Goal: Find specific page/section: Find specific page/section

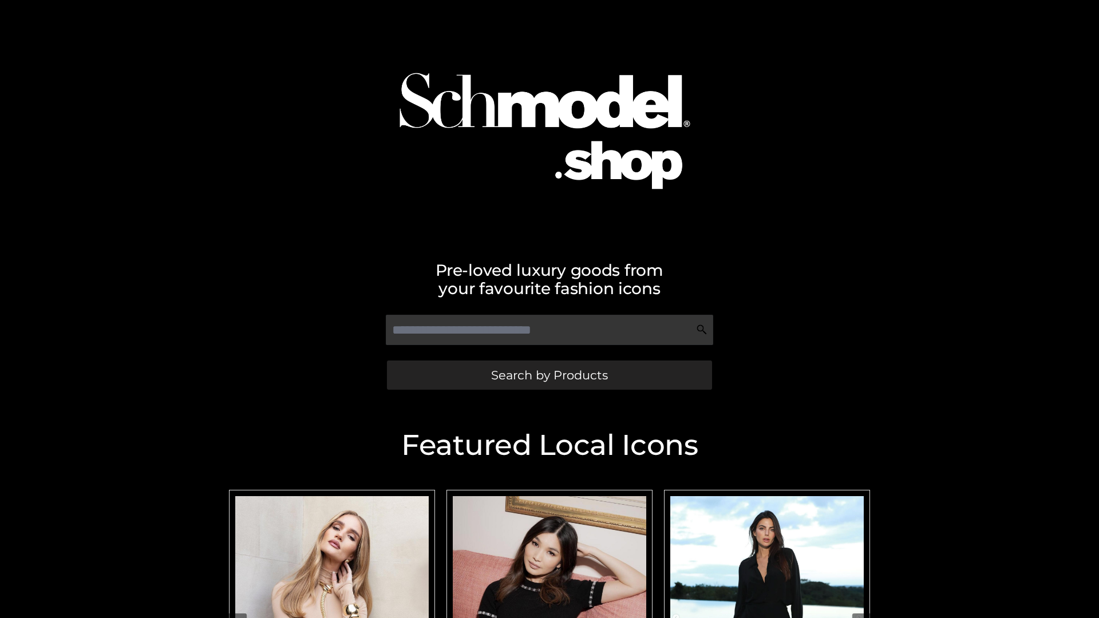
click at [549, 375] on span "Search by Products" at bounding box center [549, 375] width 117 height 12
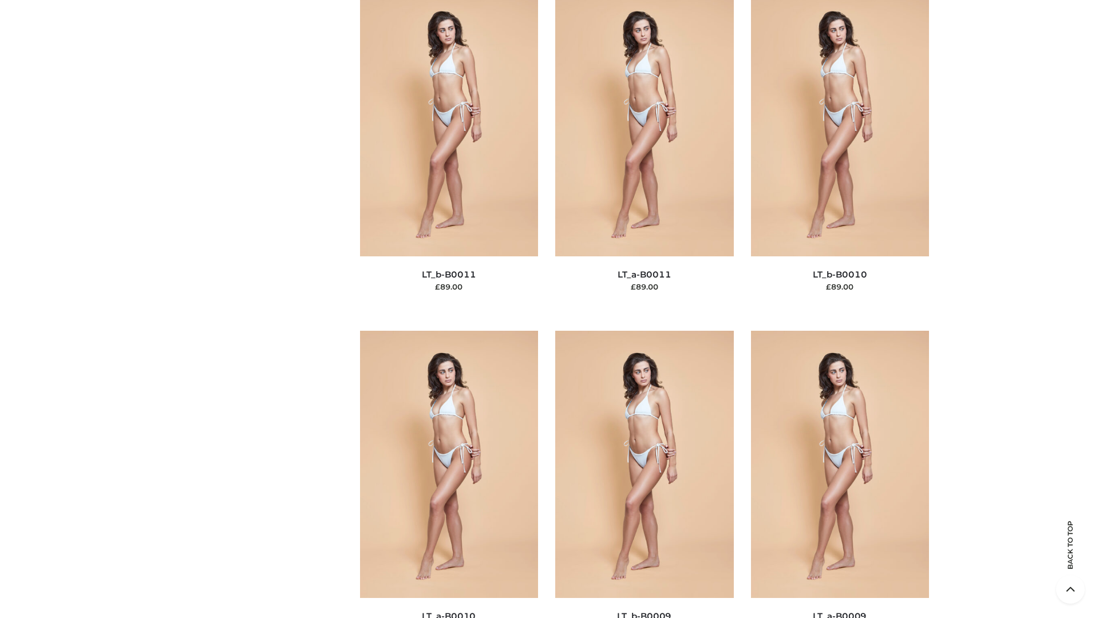
scroll to position [5139, 0]
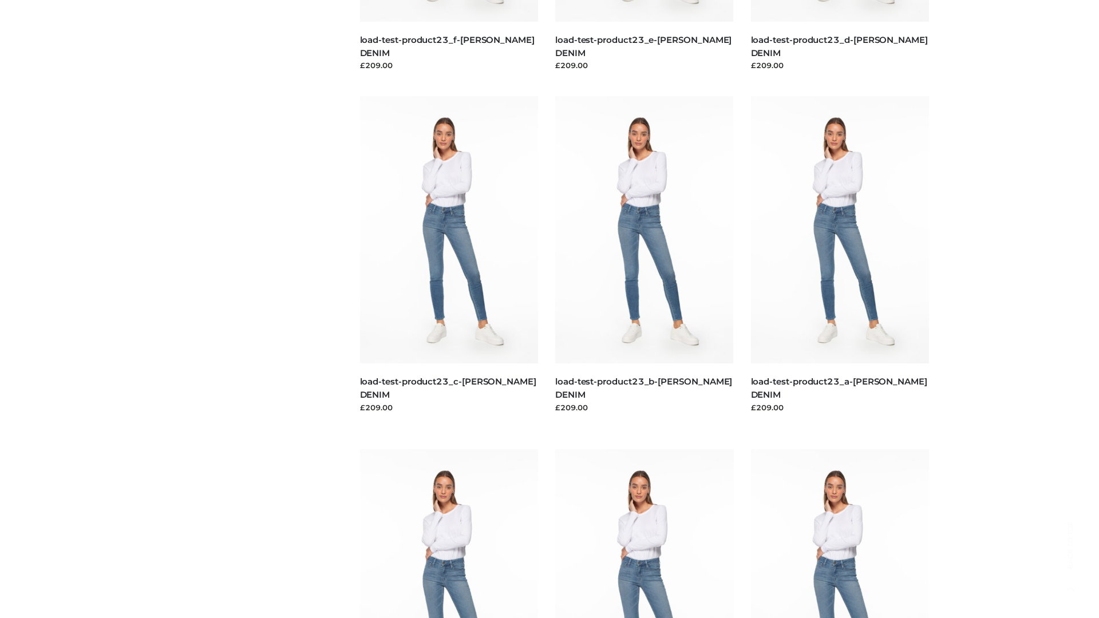
scroll to position [1004, 0]
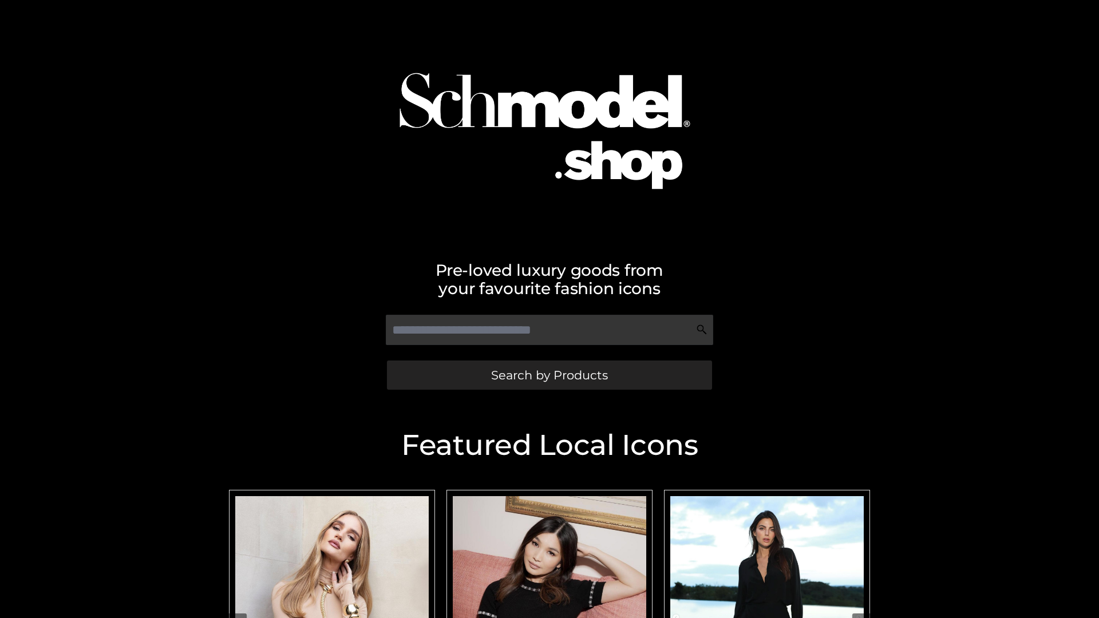
click at [549, 375] on span "Search by Products" at bounding box center [549, 375] width 117 height 12
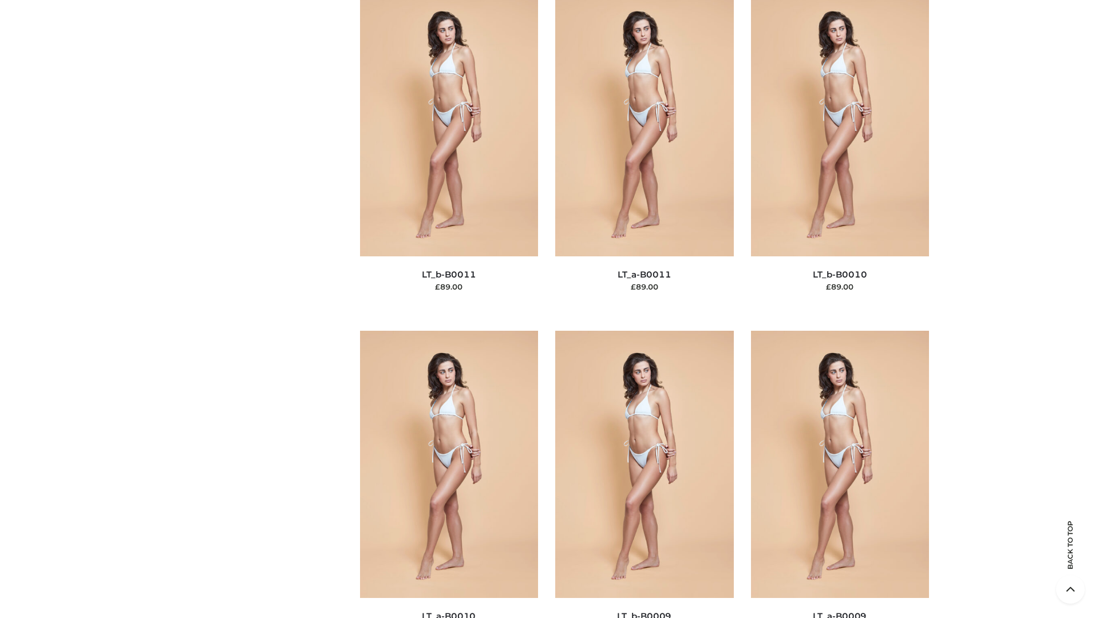
scroll to position [5139, 0]
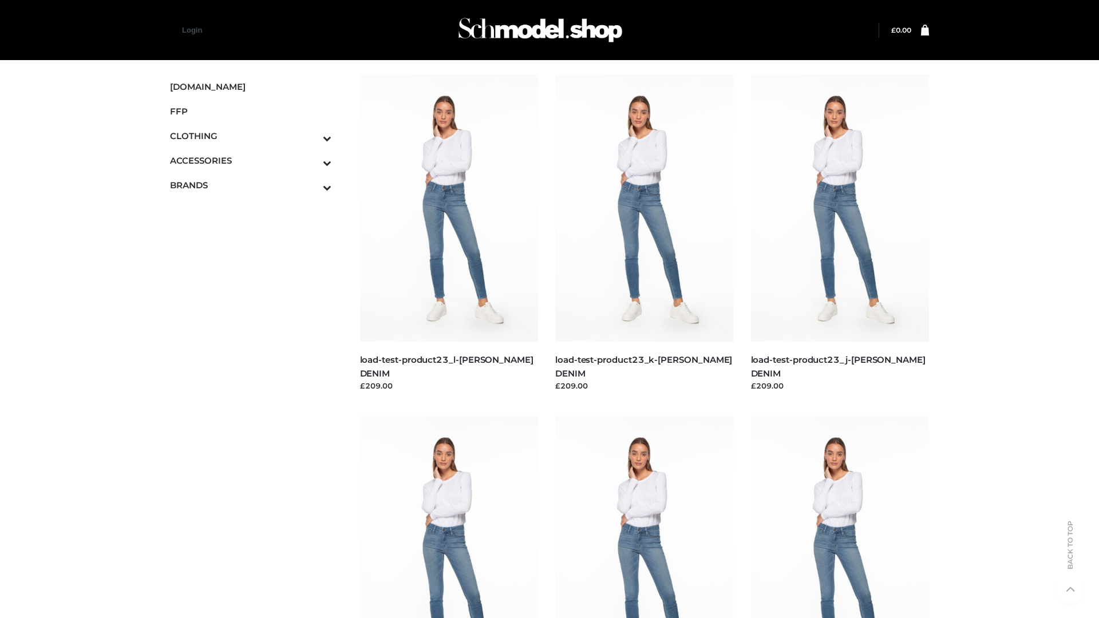
scroll to position [1004, 0]
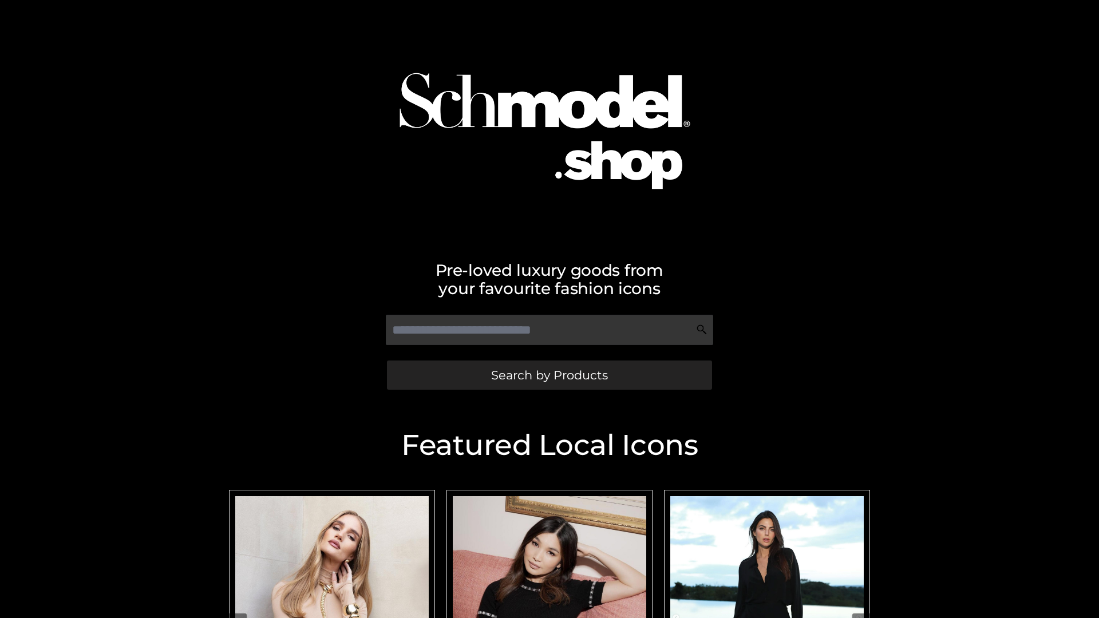
click at [549, 375] on span "Search by Products" at bounding box center [549, 375] width 117 height 12
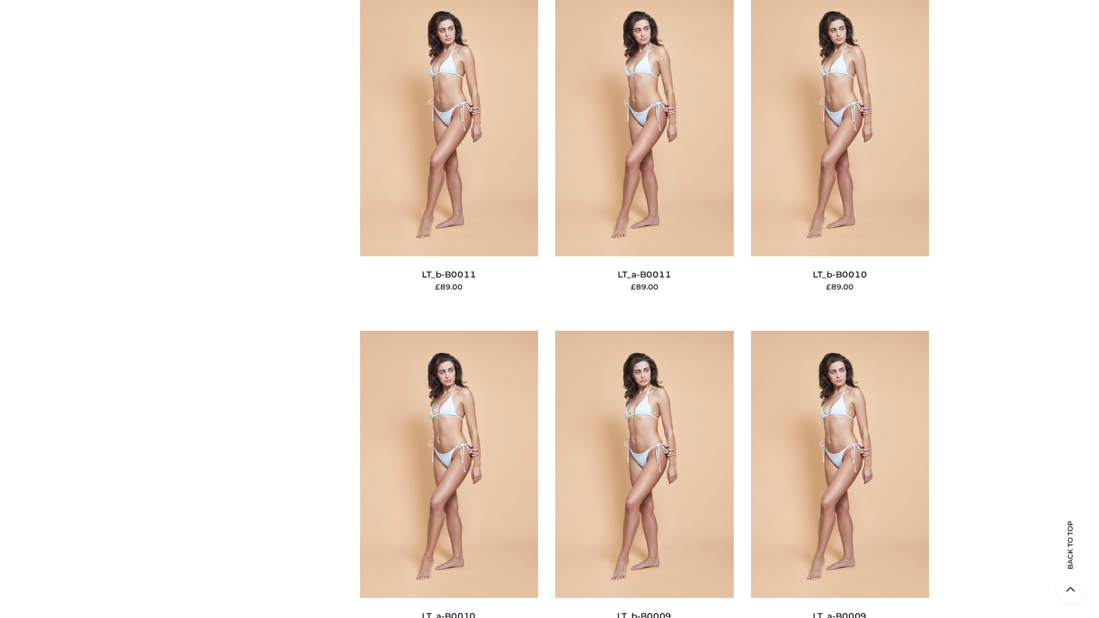
scroll to position [5139, 0]
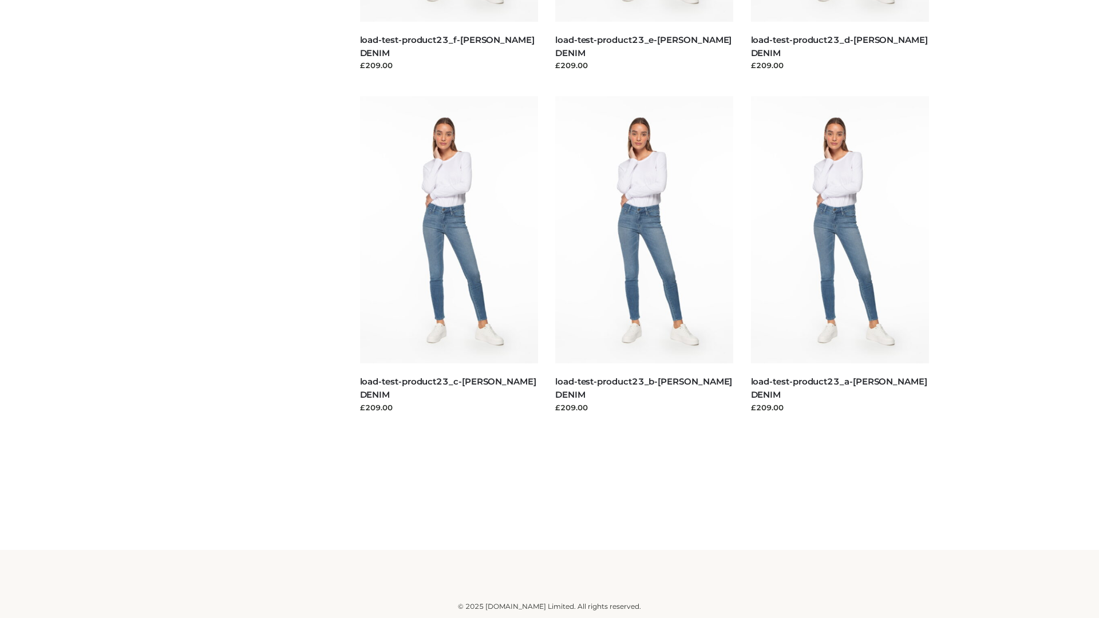
scroll to position [1004, 0]
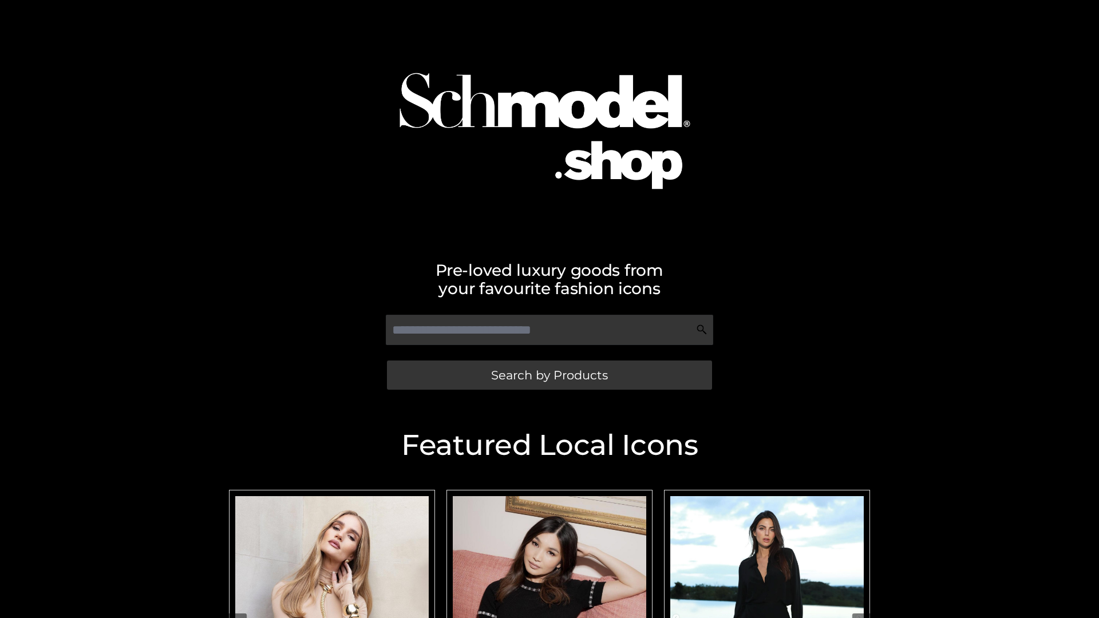
click at [549, 375] on span "Search by Products" at bounding box center [549, 375] width 117 height 12
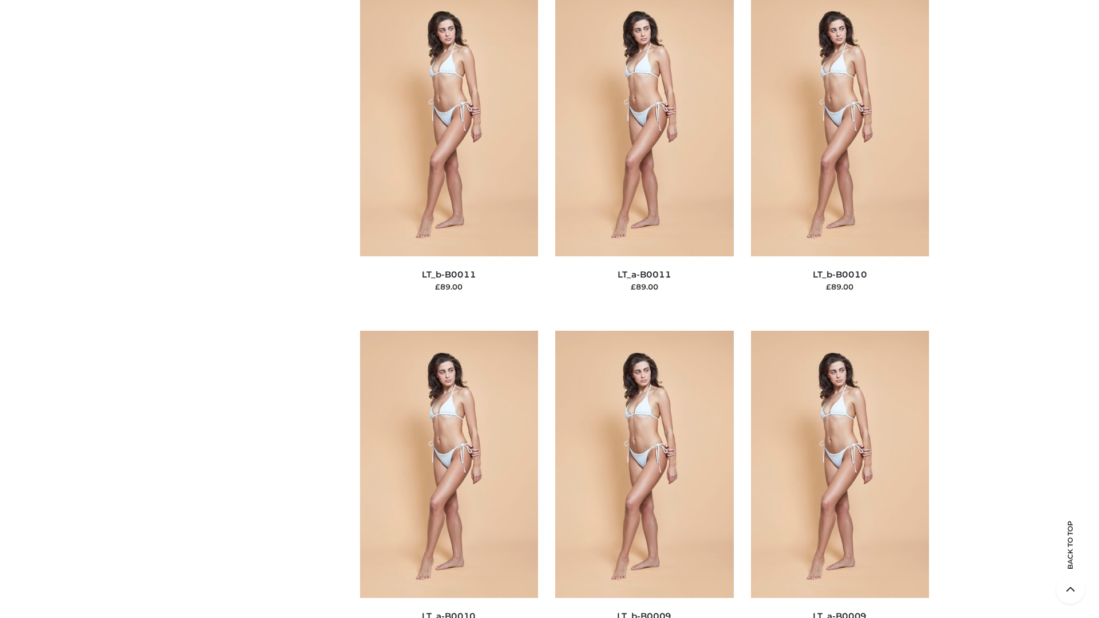
scroll to position [5139, 0]
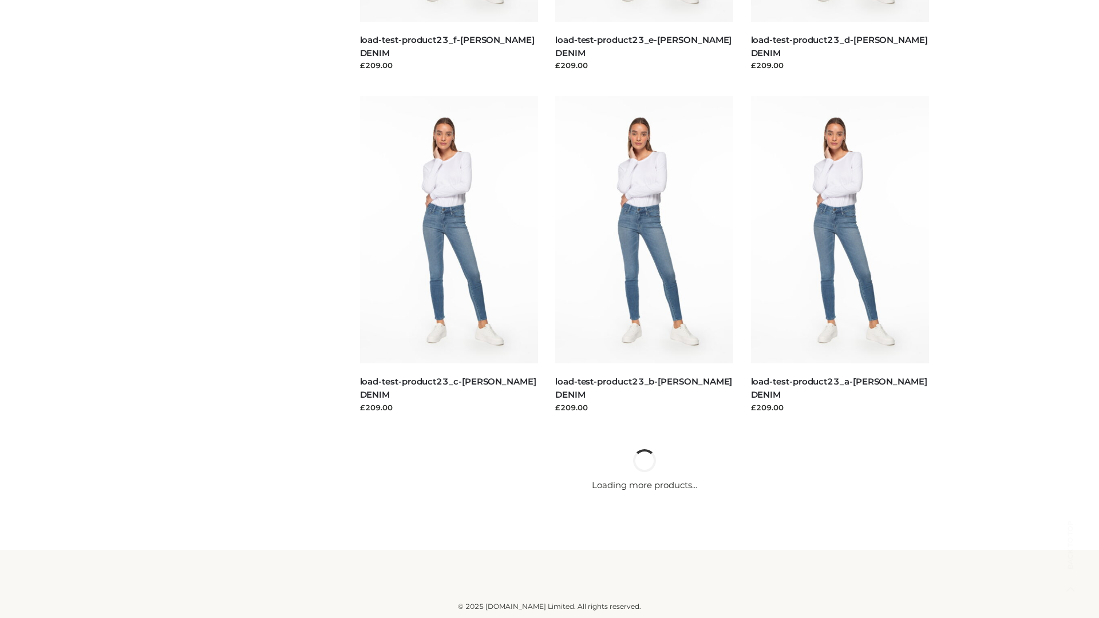
scroll to position [1004, 0]
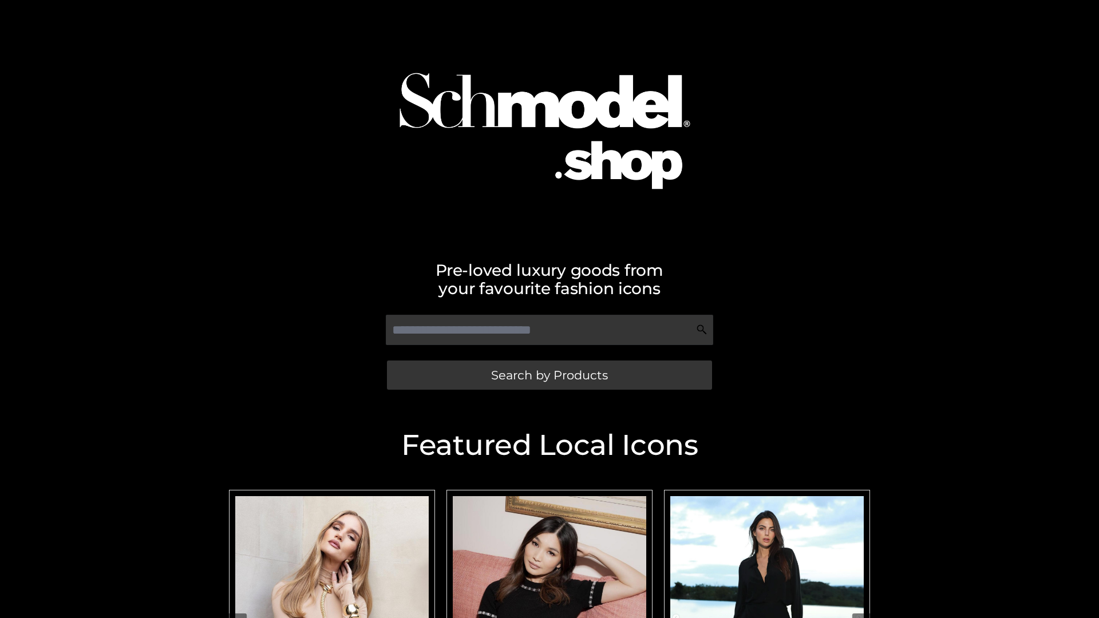
click at [549, 375] on span "Search by Products" at bounding box center [549, 375] width 117 height 12
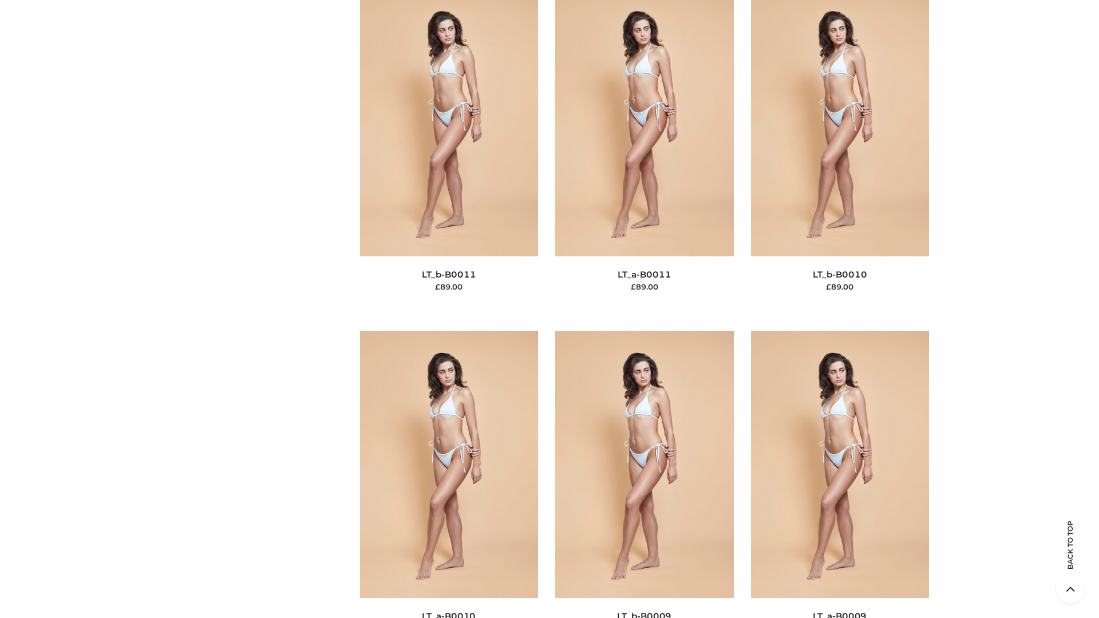
scroll to position [5139, 0]
